Goal: Task Accomplishment & Management: Use online tool/utility

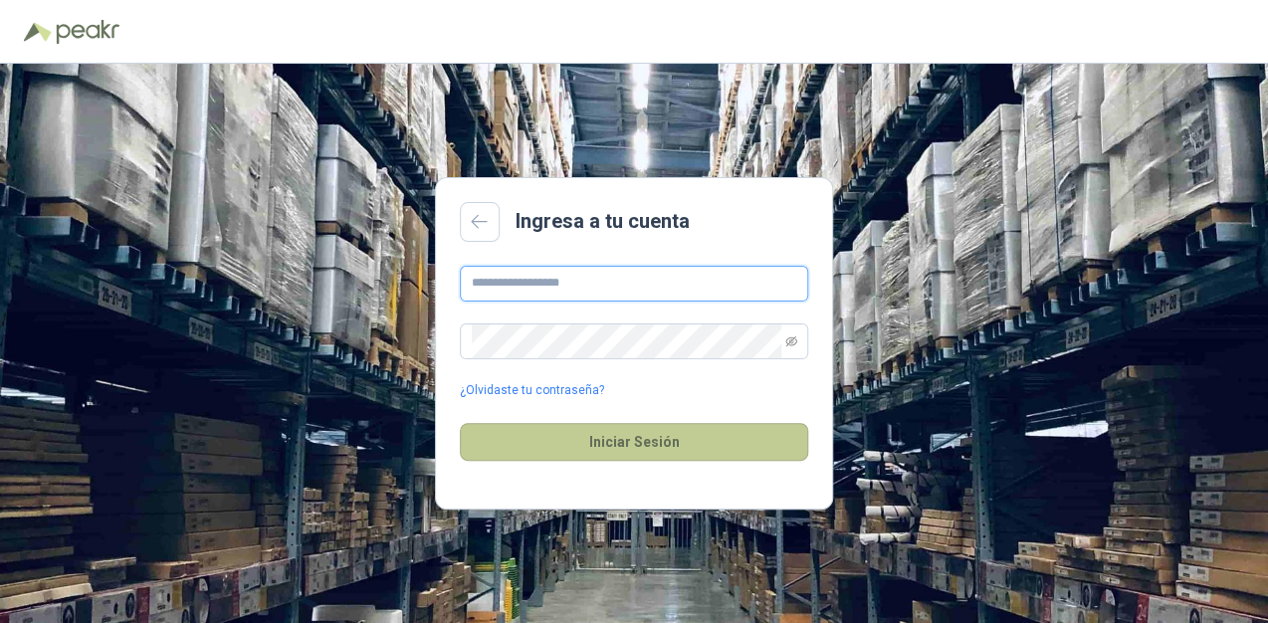
type input "**********"
click at [674, 446] on button "Iniciar Sesión" at bounding box center [634, 442] width 348 height 38
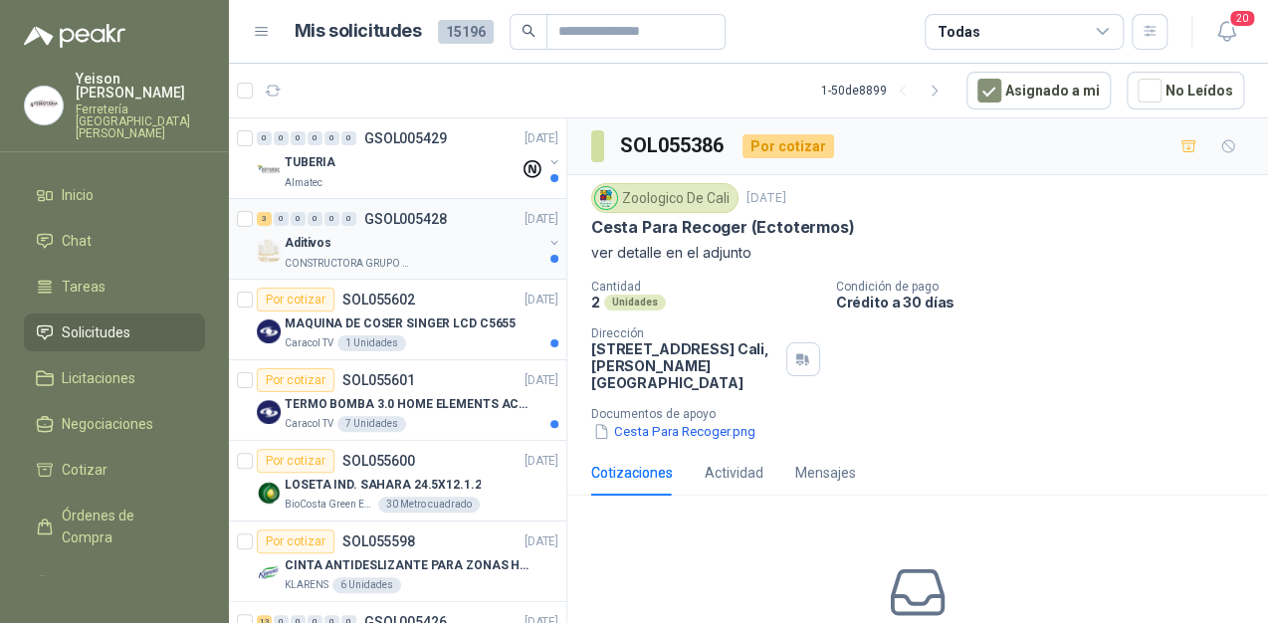
click at [341, 248] on div "Aditivos" at bounding box center [414, 243] width 258 height 24
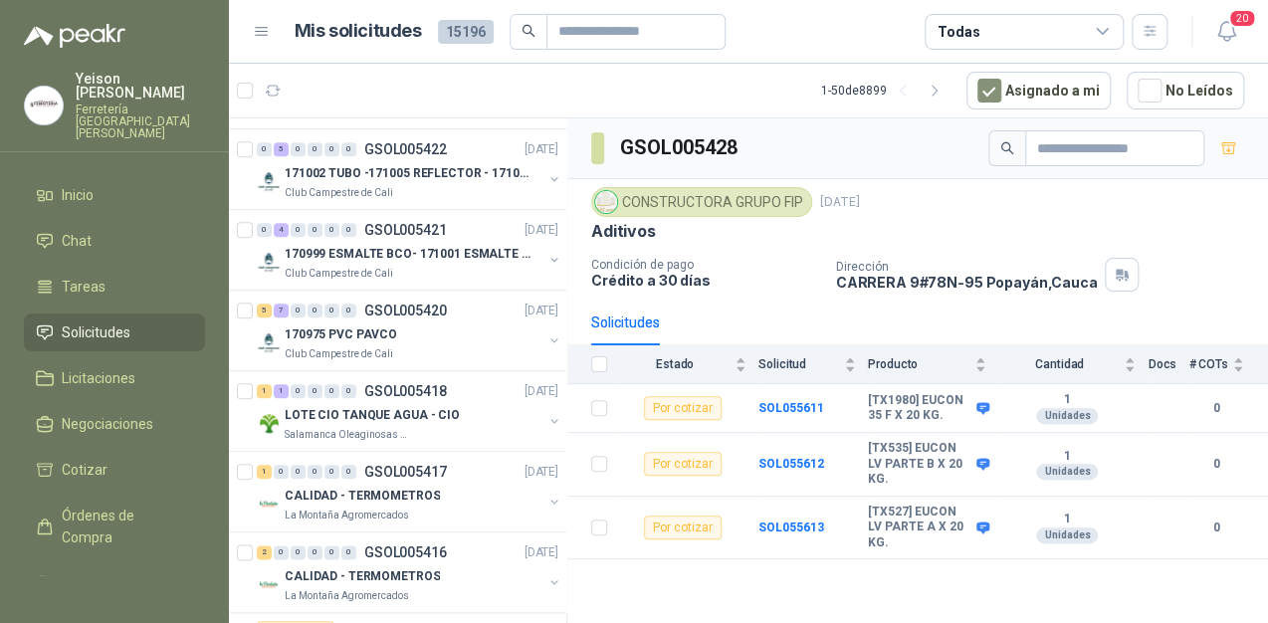
scroll to position [796, 0]
click at [337, 337] on p "170975 PVC PAVCO" at bounding box center [341, 334] width 112 height 19
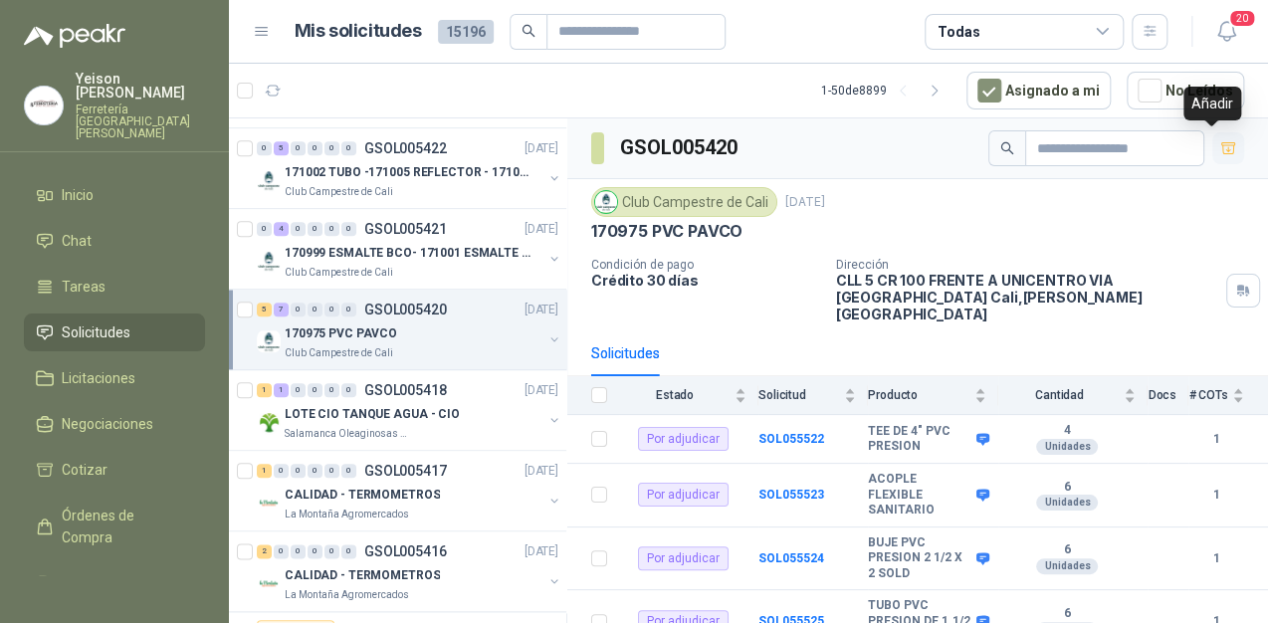
click at [1221, 148] on icon "button" at bounding box center [1229, 148] width 17 height 17
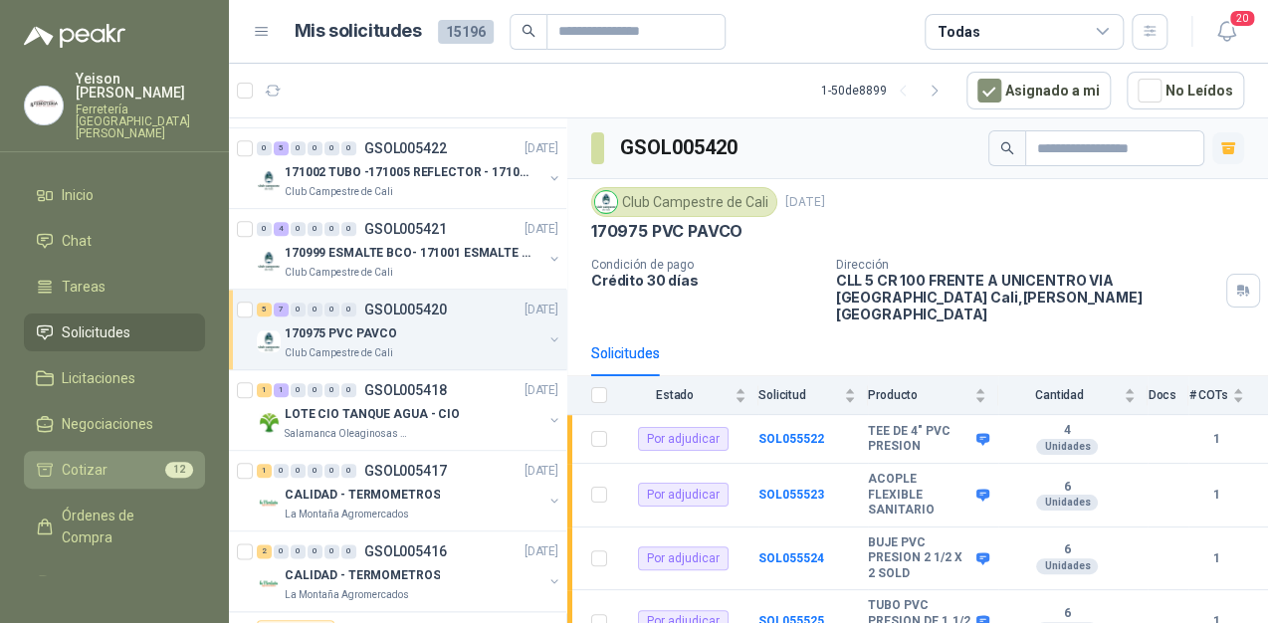
click at [135, 459] on li "Cotizar 12" at bounding box center [114, 470] width 157 height 22
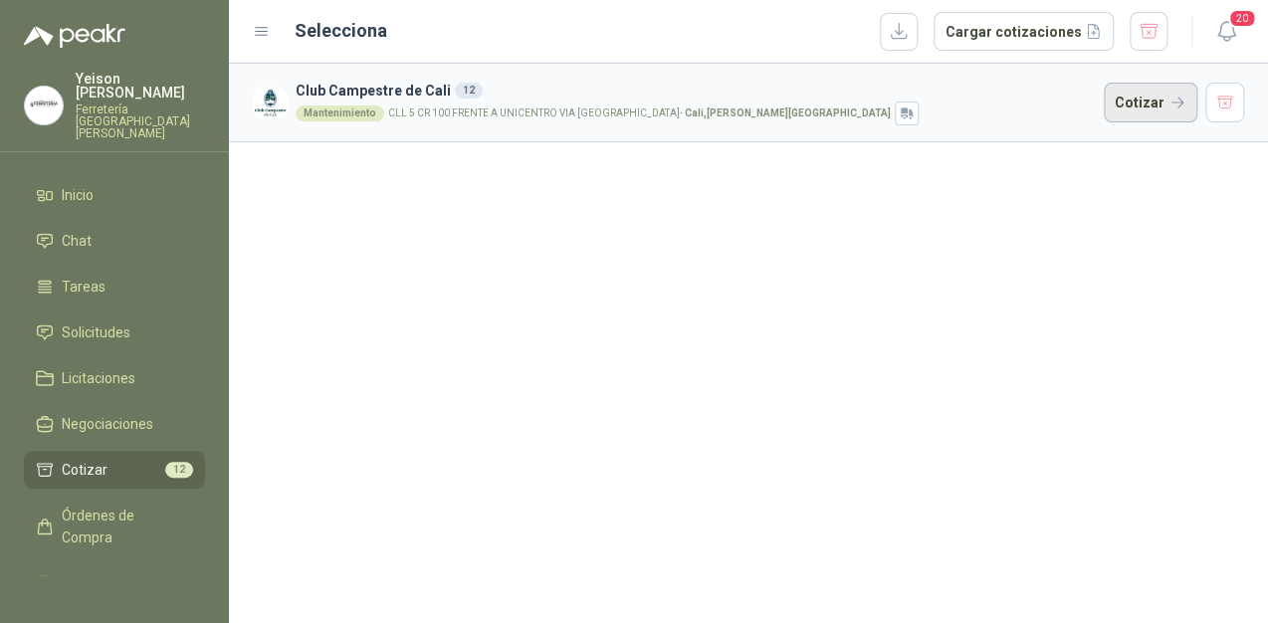
click at [1149, 100] on button "Cotizar" at bounding box center [1151, 103] width 94 height 40
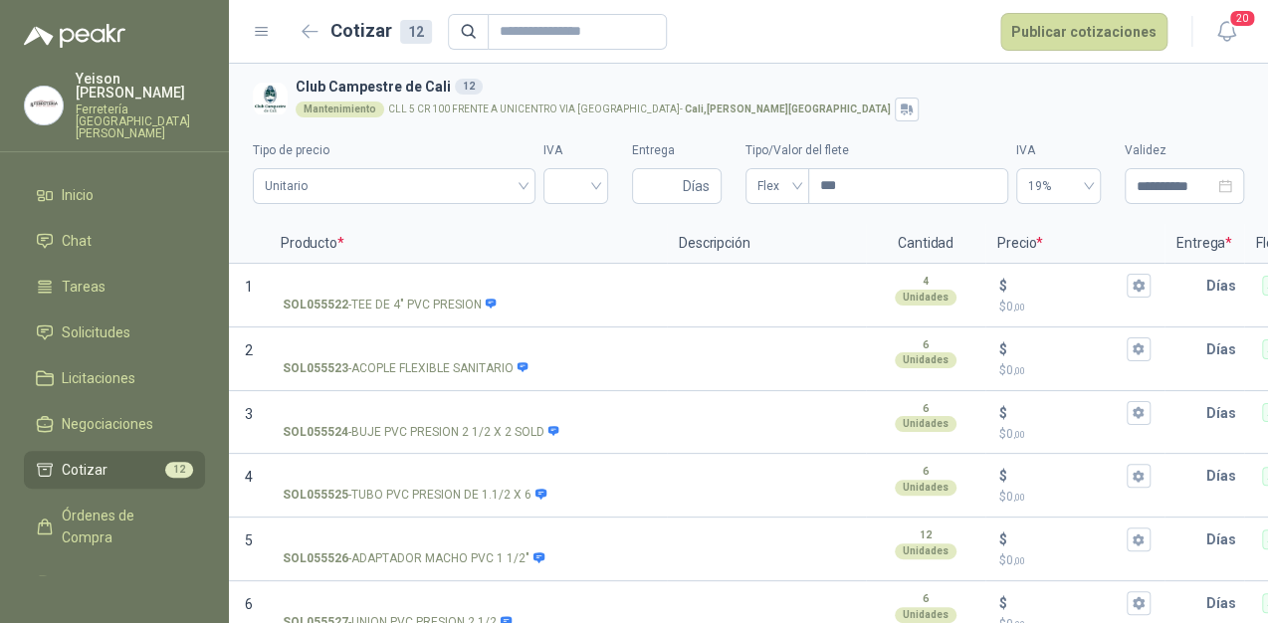
scroll to position [434, 0]
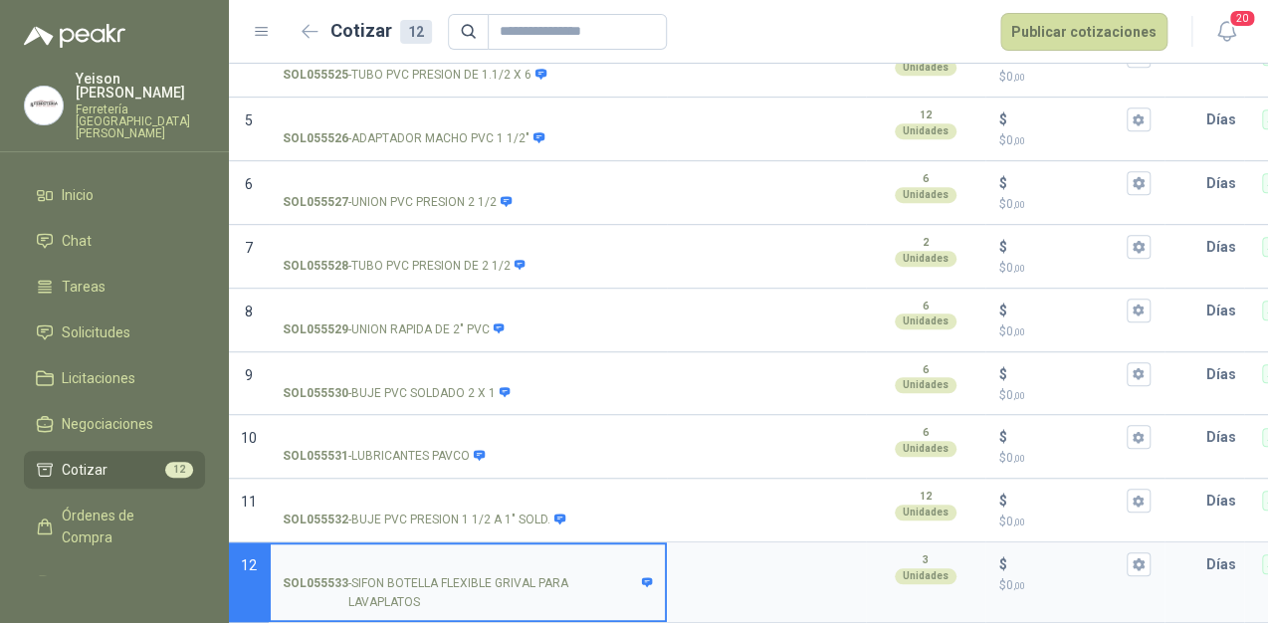
click at [147, 459] on li "Cotizar 12" at bounding box center [114, 470] width 157 height 22
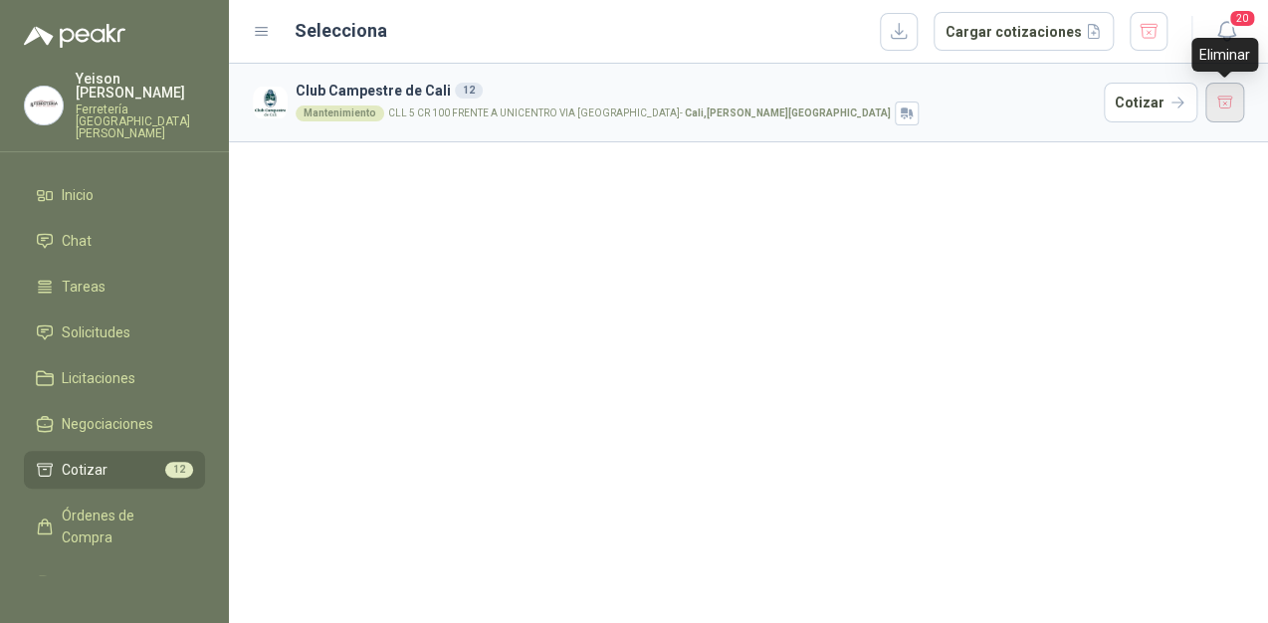
click at [1231, 98] on button "button" at bounding box center [1226, 103] width 40 height 40
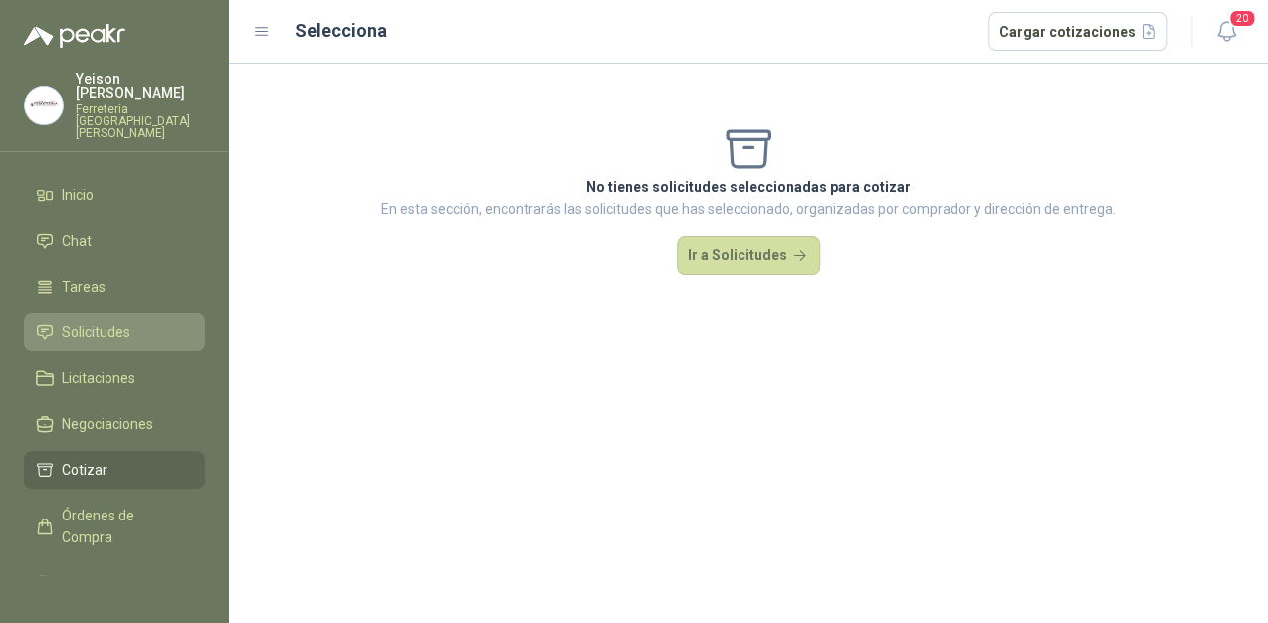
click at [104, 322] on span "Solicitudes" at bounding box center [96, 333] width 69 height 22
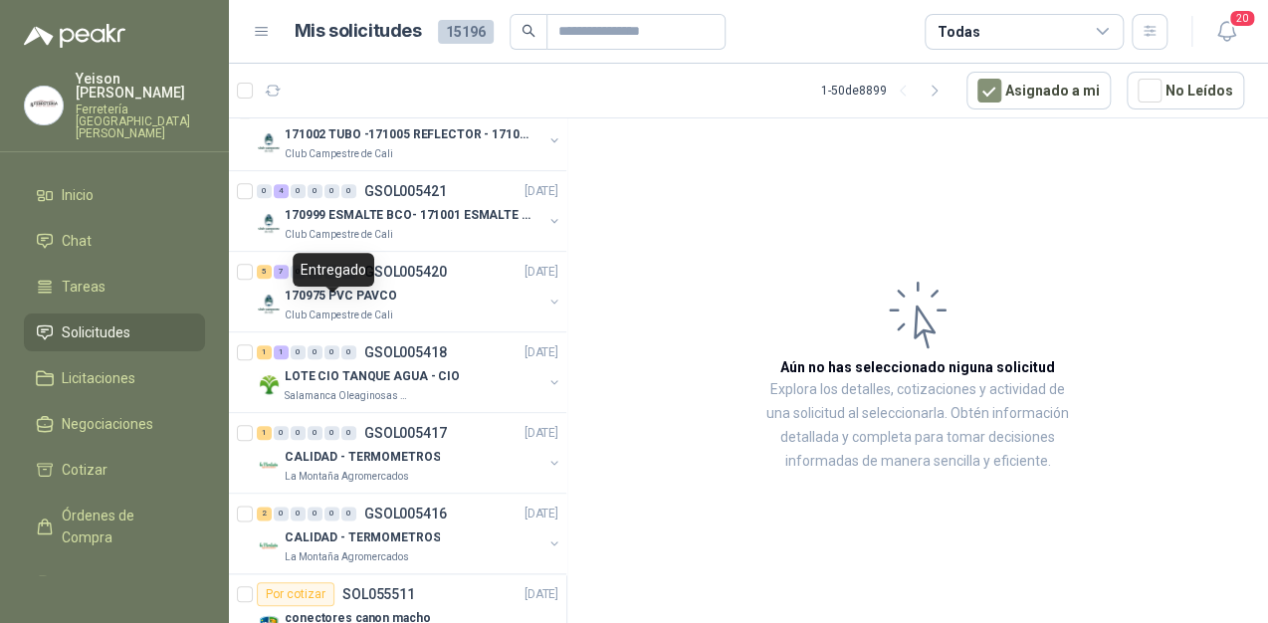
scroll to position [876, 0]
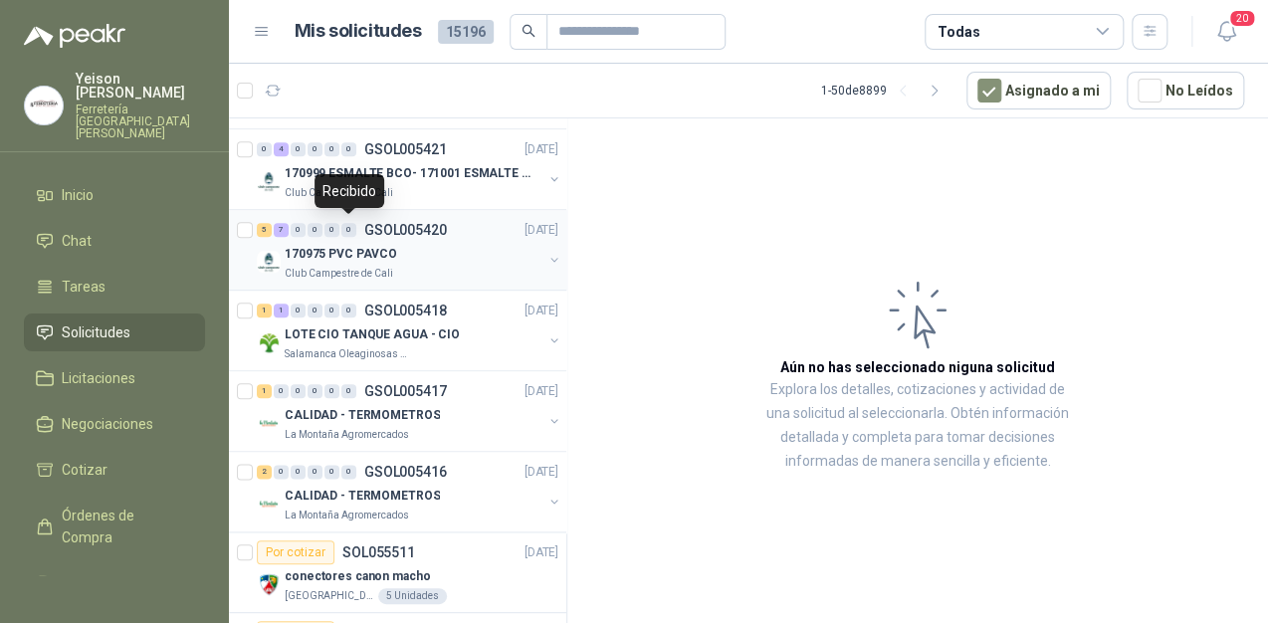
click at [354, 230] on div "0" at bounding box center [348, 230] width 15 height 14
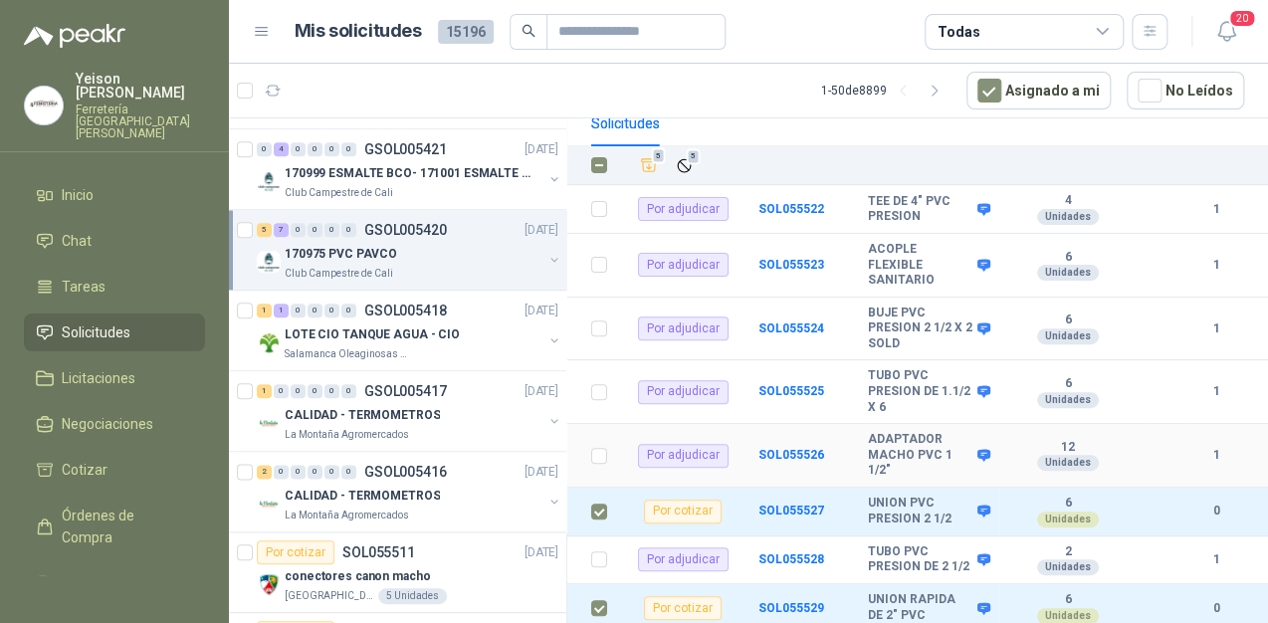
scroll to position [229, 0]
click at [655, 160] on icon "Añadir" at bounding box center [649, 166] width 15 height 13
click at [151, 459] on li "Cotizar 5" at bounding box center [114, 470] width 157 height 22
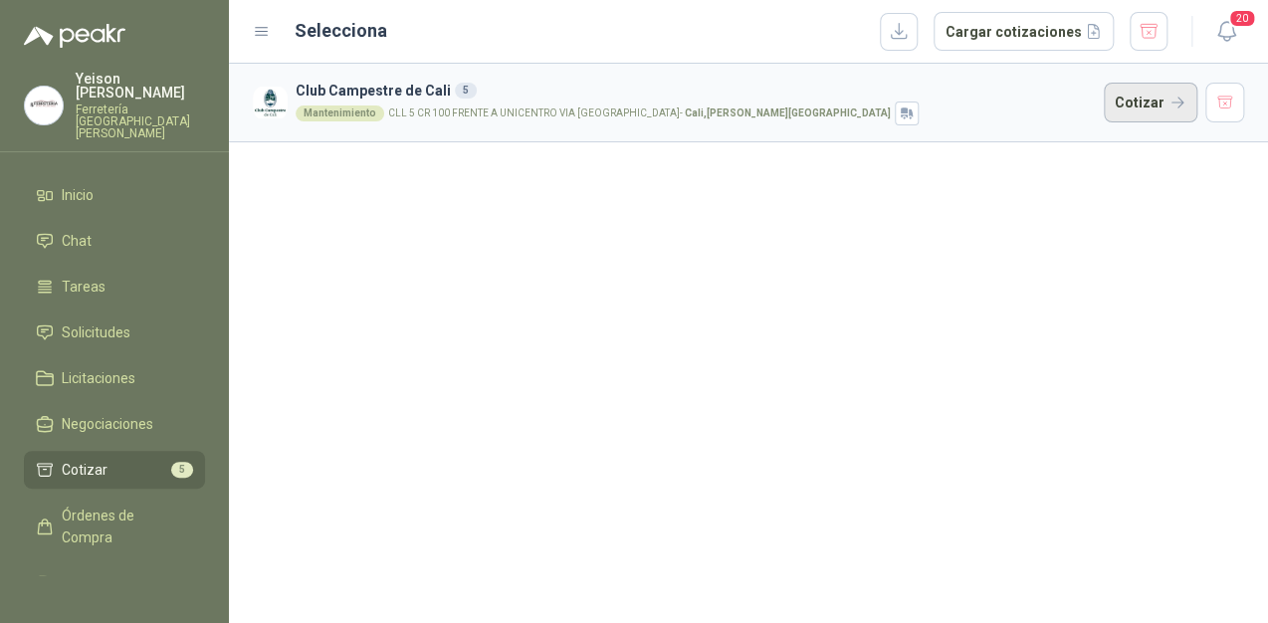
click at [1124, 107] on button "Cotizar" at bounding box center [1151, 103] width 94 height 40
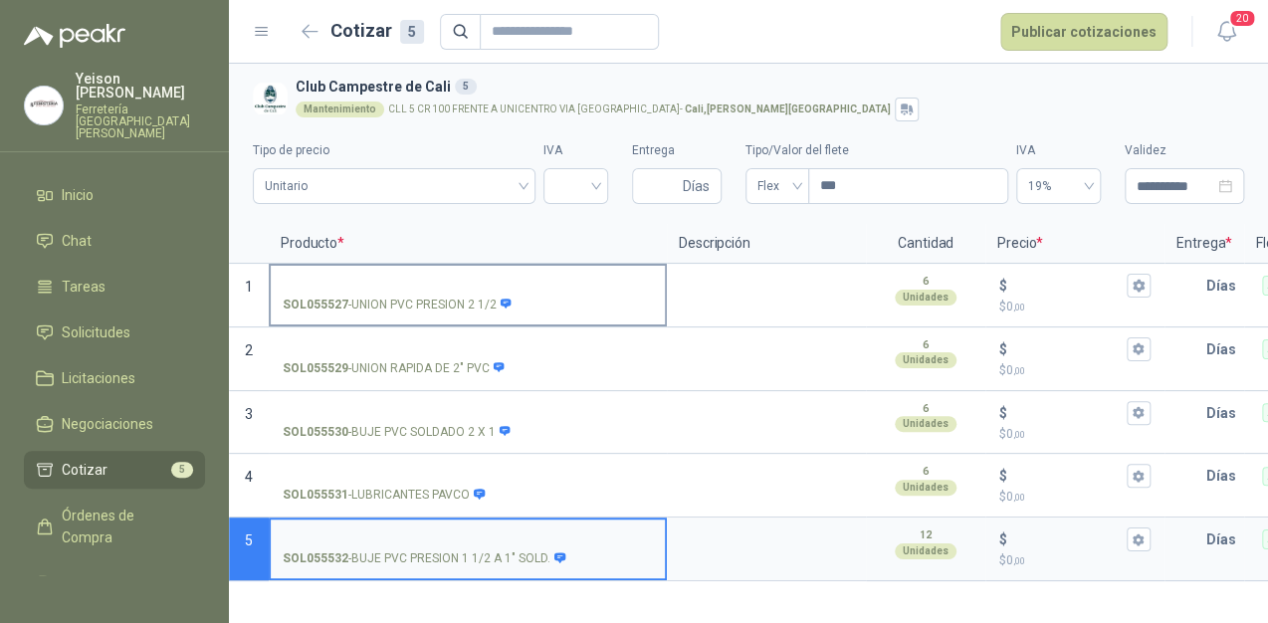
click at [366, 271] on label "SOL055527 - UNION PVC PRESION 2 1/2" at bounding box center [468, 294] width 394 height 57
click at [366, 279] on input "SOL055527 - UNION PVC PRESION 2 1/2" at bounding box center [468, 286] width 370 height 15
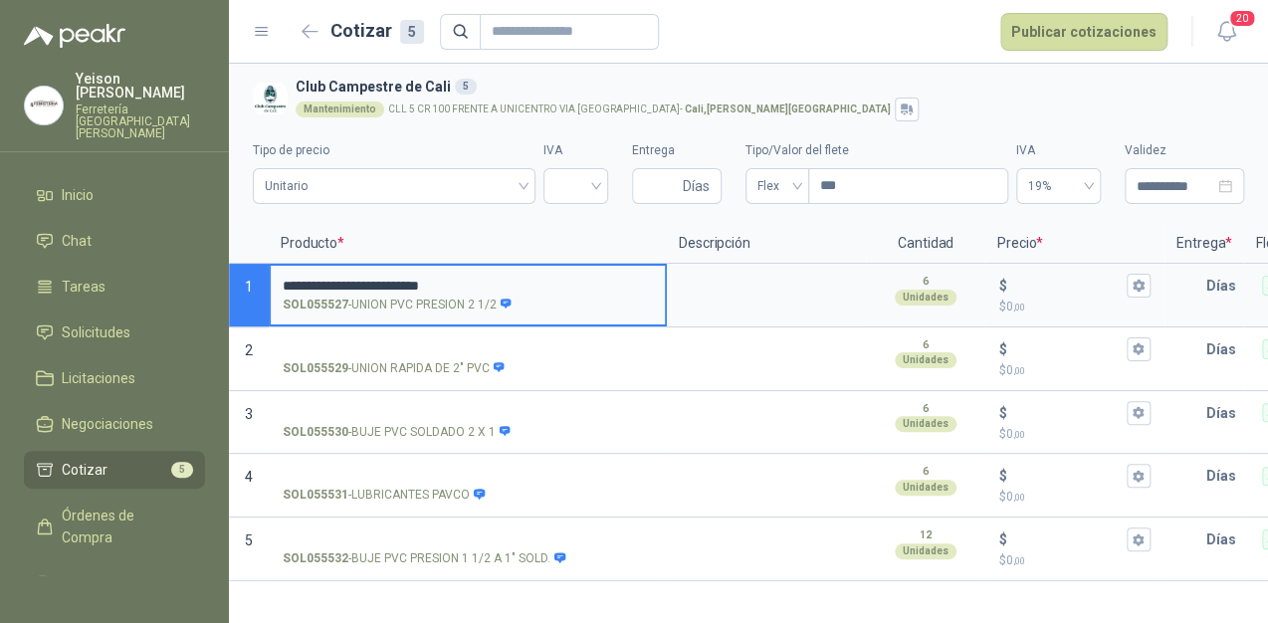
drag, startPoint x: 539, startPoint y: 282, endPoint x: 655, endPoint y: 270, distance: 117.1
click at [550, 279] on input "**********" at bounding box center [468, 286] width 370 height 15
type input "**********"
click at [1044, 284] on input "$ $ 0 ,00" at bounding box center [1067, 285] width 112 height 15
